Goal: Task Accomplishment & Management: Manage account settings

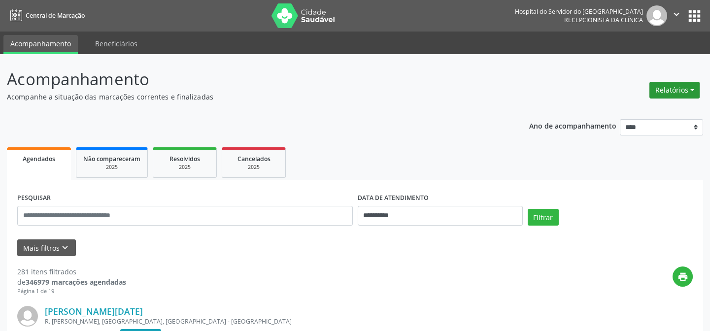
click at [688, 85] on button "Relatórios" at bounding box center [674, 90] width 50 height 17
click at [648, 108] on link "Agendamentos" at bounding box center [649, 111] width 106 height 14
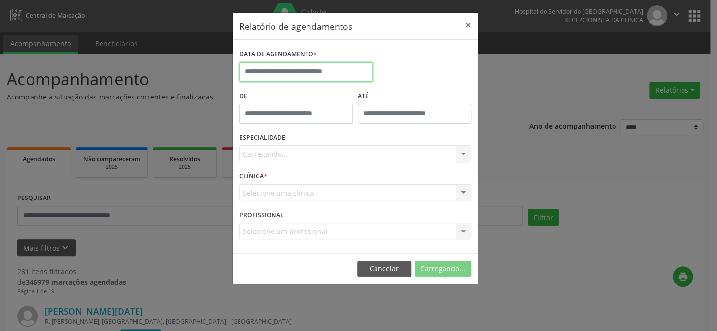
click at [280, 78] on body "**********" at bounding box center [358, 165] width 717 height 331
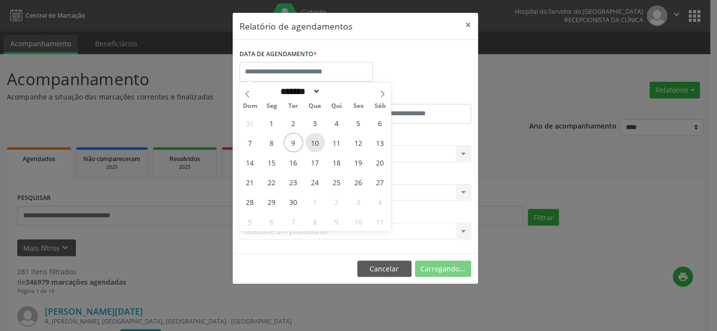
click at [315, 140] on span "10" at bounding box center [314, 142] width 19 height 19
type input "**********"
click at [315, 140] on span "10" at bounding box center [314, 142] width 19 height 19
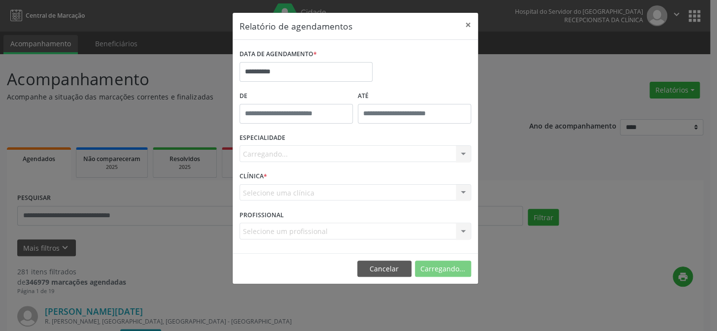
click at [317, 151] on div "Carregando... Nenhum resultado encontrado para: " " Não há nenhuma opção para s…" at bounding box center [355, 153] width 232 height 17
click at [315, 153] on div "Carregando... Nenhum resultado encontrado para: " " Não há nenhuma opção para s…" at bounding box center [355, 153] width 232 height 17
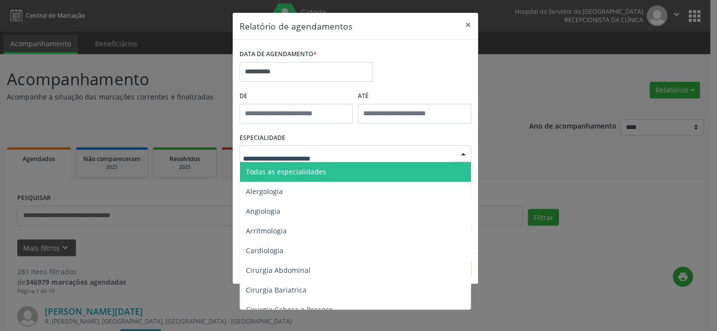
click at [311, 180] on span "Todas as especialidades" at bounding box center [356, 172] width 232 height 20
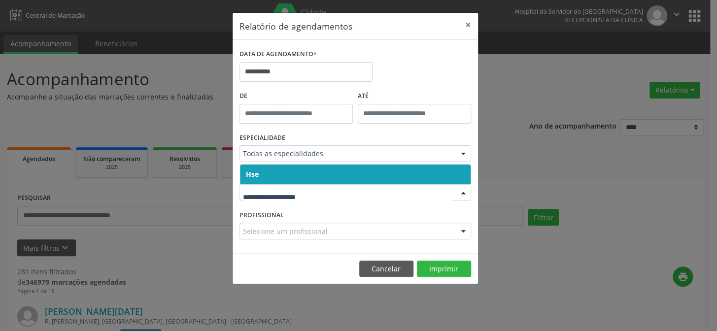
click at [308, 170] on span "Hse" at bounding box center [355, 175] width 231 height 20
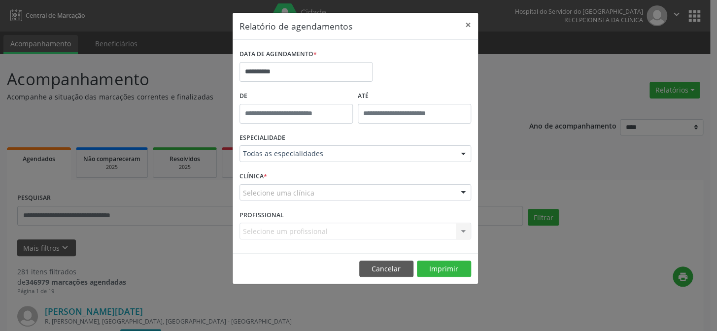
click at [308, 190] on div "Selecione uma clínica" at bounding box center [355, 192] width 232 height 17
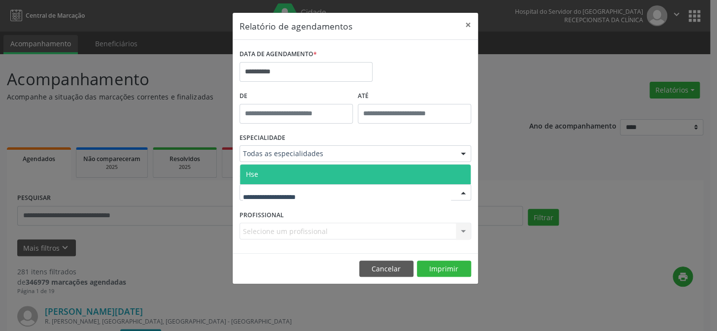
click at [307, 172] on span "Hse" at bounding box center [355, 175] width 231 height 20
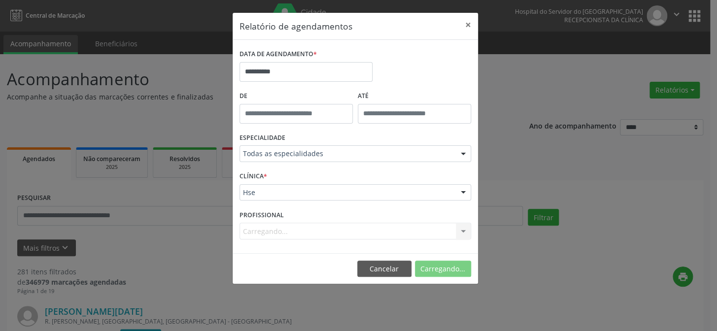
click at [314, 227] on div "Carregando... Nenhum resultado encontrado para: " " Não há nenhuma opção para s…" at bounding box center [355, 231] width 232 height 17
click at [313, 223] on div "Selecione um profissional" at bounding box center [355, 231] width 232 height 17
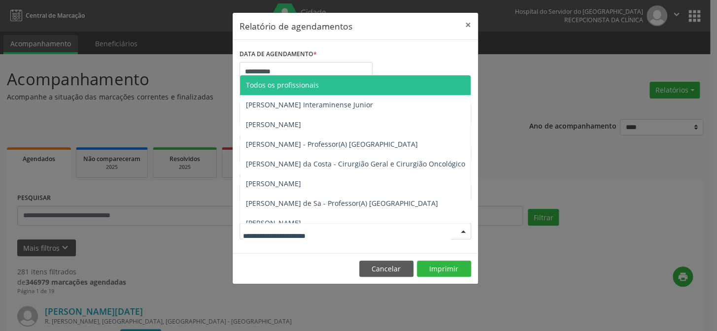
click at [313, 84] on span "Todos os profissionais" at bounding box center [282, 84] width 73 height 9
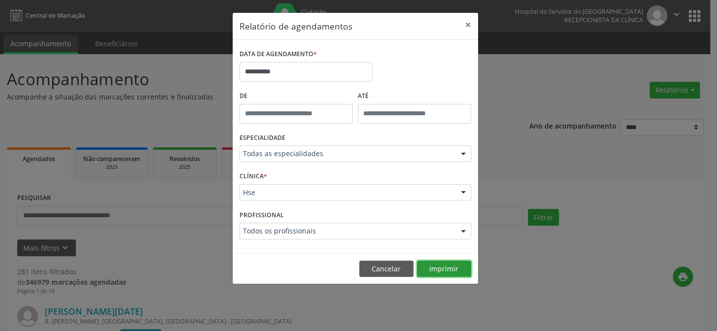
click at [443, 265] on button "Imprimir" at bounding box center [444, 269] width 54 height 17
click at [470, 19] on button "×" at bounding box center [468, 25] width 20 height 24
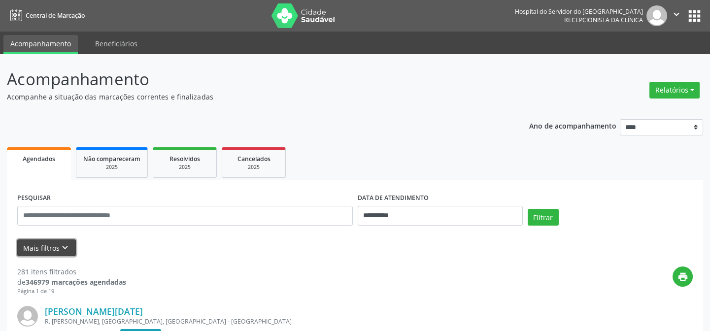
click at [49, 252] on button "Mais filtros keyboard_arrow_down" at bounding box center [46, 247] width 59 height 17
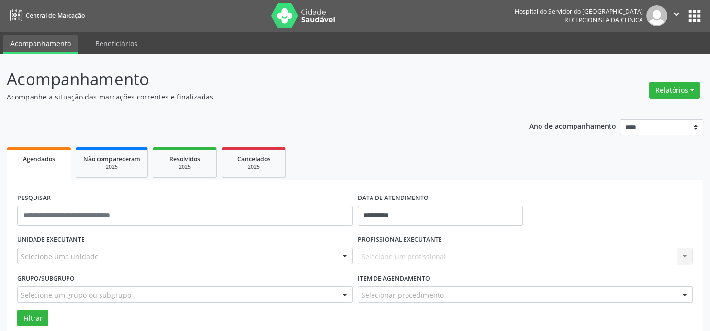
click at [94, 234] on div "UNIDADE EXECUTANTE Selecione uma unidade Todos as unidades Hse Nenhum resultado…" at bounding box center [185, 251] width 340 height 38
click at [94, 262] on div "Selecione uma unidade" at bounding box center [184, 256] width 335 height 17
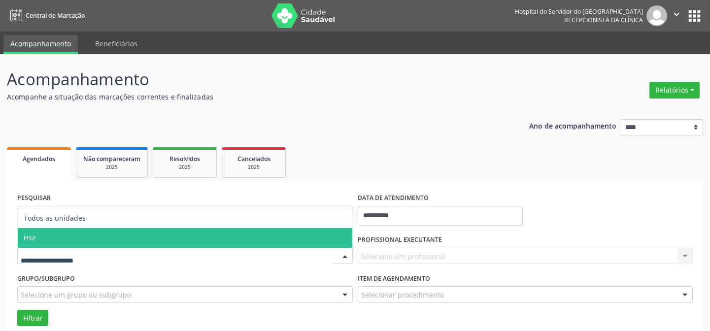
click at [90, 239] on span "Hse" at bounding box center [185, 238] width 334 height 20
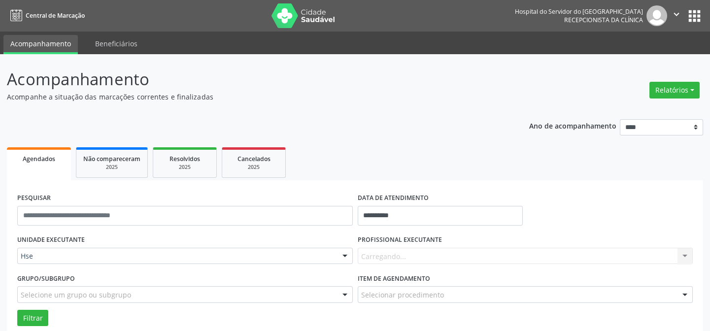
click at [441, 262] on div "Carregando... Nenhum resultado encontrado para: " " Não há nenhuma opção para s…" at bounding box center [525, 256] width 335 height 17
click at [441, 261] on div "Carregando... Nenhum resultado encontrado para: " " Não há nenhuma opção para s…" at bounding box center [525, 256] width 335 height 17
click at [445, 249] on div "Carregando... Nenhum resultado encontrado para: " " Não há nenhuma opção para s…" at bounding box center [525, 256] width 335 height 17
click at [445, 249] on div "Todos os profissionais" at bounding box center [525, 256] width 335 height 17
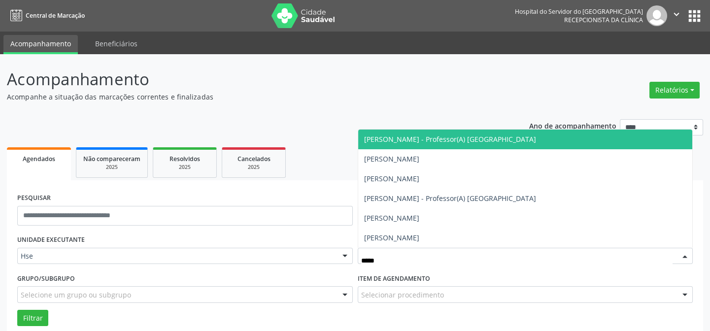
type input "******"
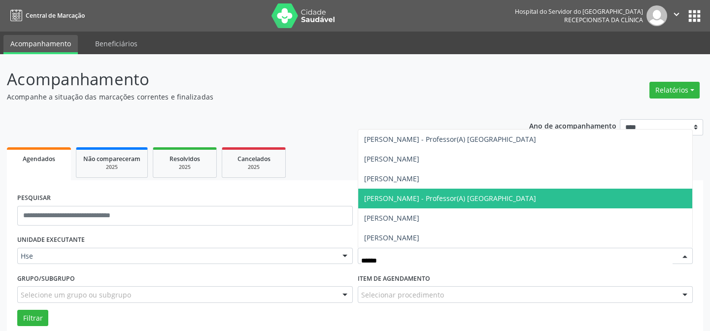
drag, startPoint x: 455, startPoint y: 198, endPoint x: 442, endPoint y: 201, distance: 13.3
click at [455, 198] on span "[PERSON_NAME] - Professor(A) [GEOGRAPHIC_DATA]" at bounding box center [450, 198] width 172 height 9
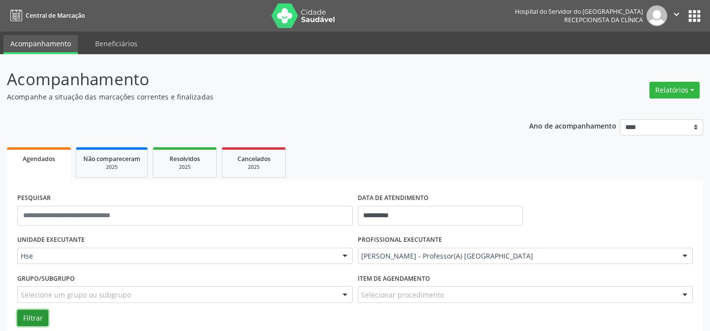
click at [25, 313] on button "Filtrar" at bounding box center [32, 318] width 31 height 17
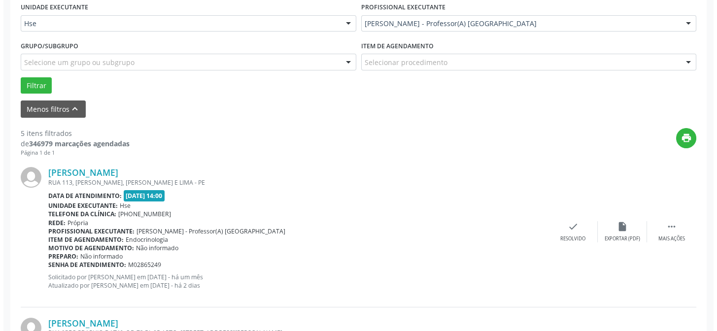
scroll to position [277, 0]
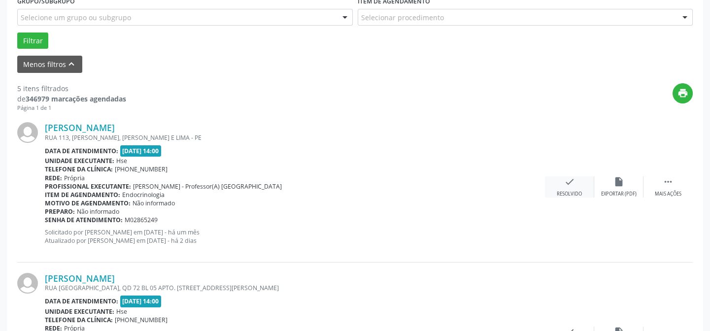
click at [577, 191] on div "Resolvido" at bounding box center [569, 194] width 25 height 7
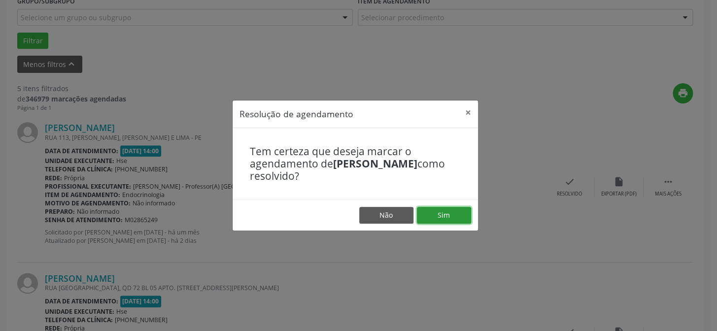
click at [464, 216] on button "Sim" at bounding box center [444, 215] width 54 height 17
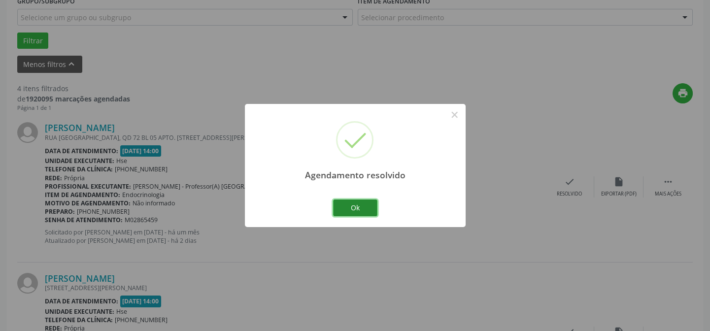
click at [362, 211] on button "Ok" at bounding box center [355, 207] width 44 height 17
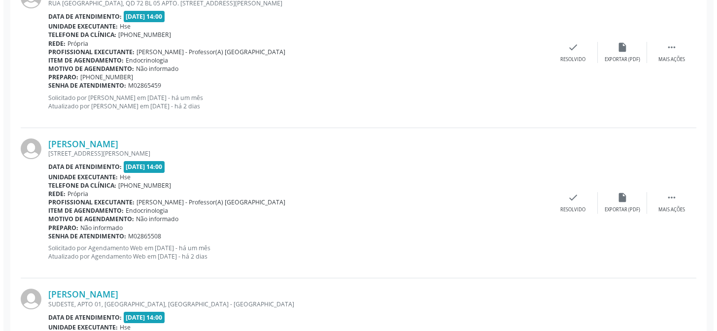
scroll to position [546, 0]
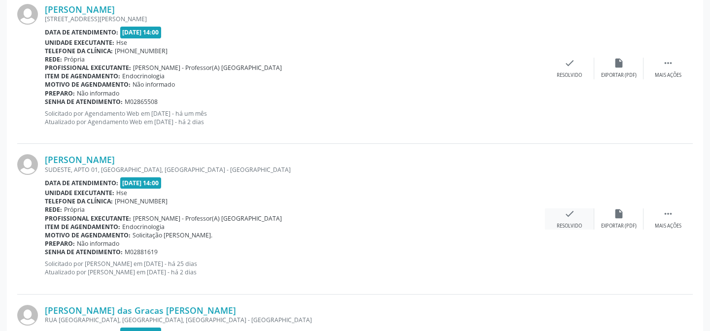
click at [570, 216] on icon "check" at bounding box center [569, 213] width 11 height 11
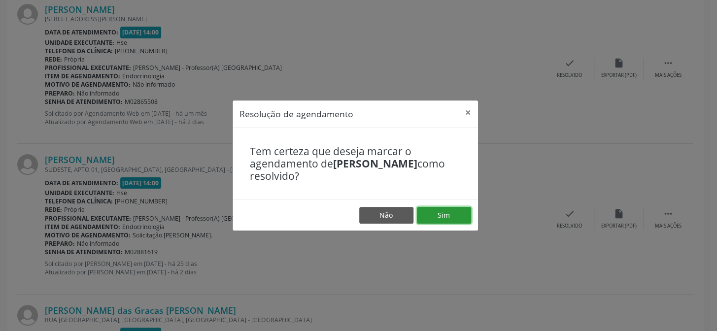
click at [458, 214] on button "Sim" at bounding box center [444, 215] width 54 height 17
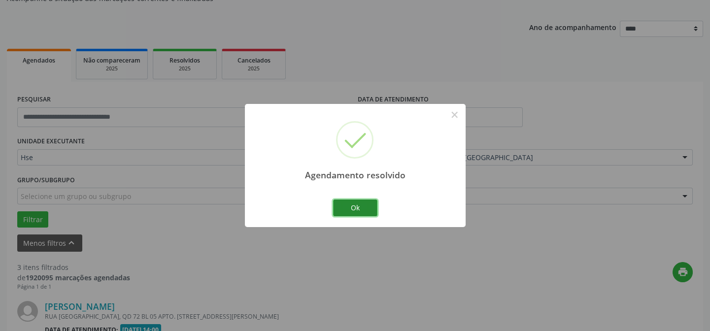
click at [366, 203] on button "Ok" at bounding box center [355, 207] width 44 height 17
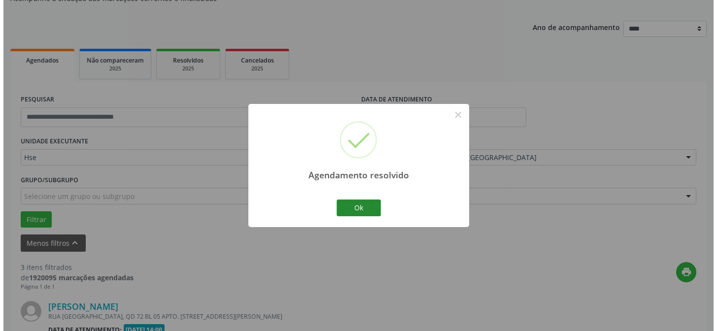
scroll to position [526, 0]
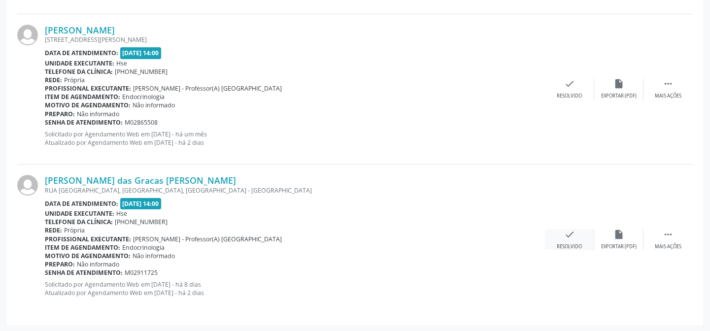
click at [577, 241] on div "check Resolvido" at bounding box center [569, 239] width 49 height 21
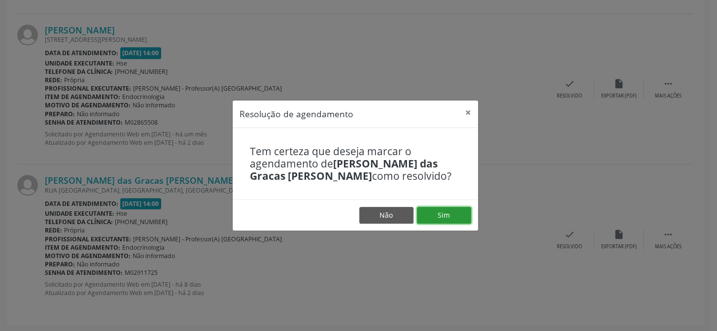
click at [434, 218] on button "Sim" at bounding box center [444, 215] width 54 height 17
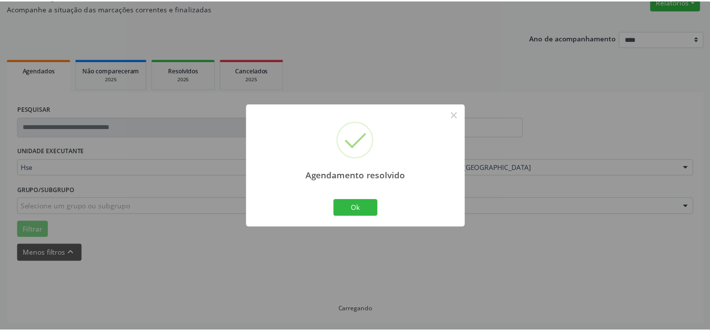
scroll to position [0, 0]
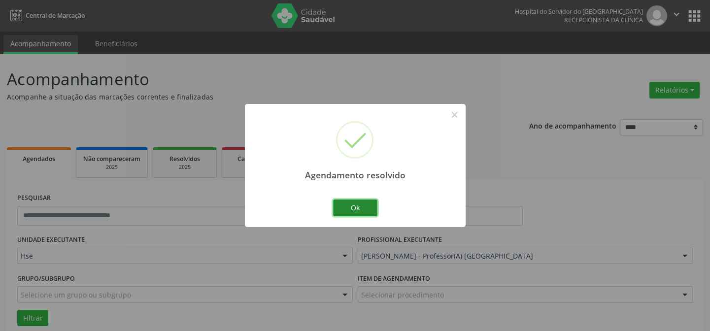
click at [353, 209] on button "Ok" at bounding box center [355, 207] width 44 height 17
